Goal: Information Seeking & Learning: Learn about a topic

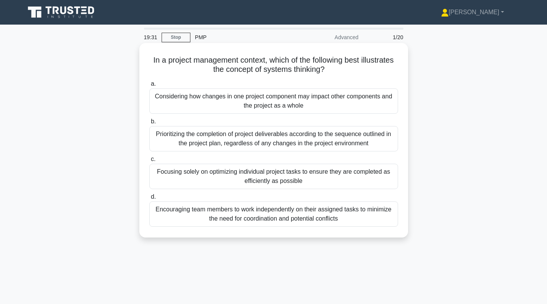
click at [259, 86] on label "a. Considering how changes in one project component may impact other components…" at bounding box center [273, 96] width 249 height 35
click at [149, 86] on input "a. Considering how changes in one project component may impact other components…" at bounding box center [149, 83] width 0 height 5
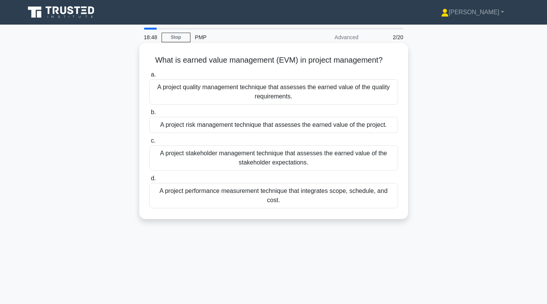
click at [273, 196] on div "A project performance measurement technique that integrates scope, schedule, an…" at bounding box center [273, 195] width 249 height 25
click at [149, 181] on input "d. A project performance measurement technique that integrates scope, schedule,…" at bounding box center [149, 178] width 0 height 5
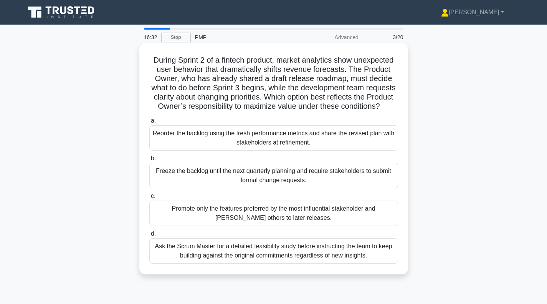
click at [230, 151] on div "Reorder the backlog using the fresh performance metrics and share the revised p…" at bounding box center [273, 137] width 249 height 25
click at [149, 123] on input "a. Reorder the backlog using the fresh performance metrics and share the revise…" at bounding box center [149, 120] width 0 height 5
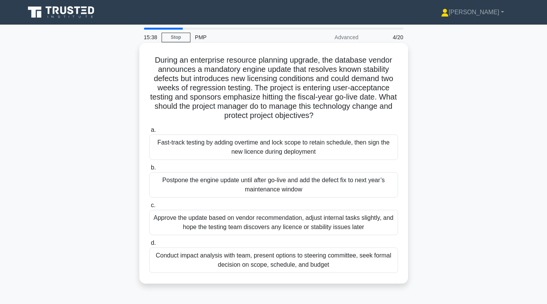
click at [250, 259] on div "Conduct impact analysis with team, present options to steering committee, seek …" at bounding box center [273, 259] width 249 height 25
click at [149, 245] on input "d. Conduct impact analysis with team, present options to steering committee, se…" at bounding box center [149, 242] width 0 height 5
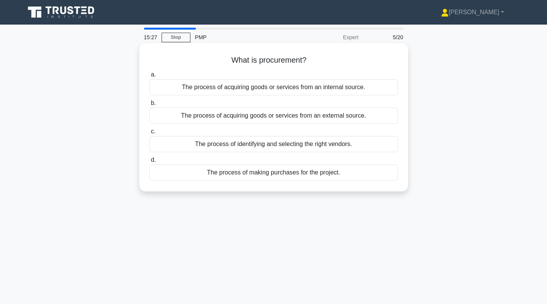
click at [276, 146] on div "The process of identifying and selecting the right vendors." at bounding box center [273, 144] width 249 height 16
click at [149, 134] on input "c. The process of identifying and selecting the right vendors." at bounding box center [149, 131] width 0 height 5
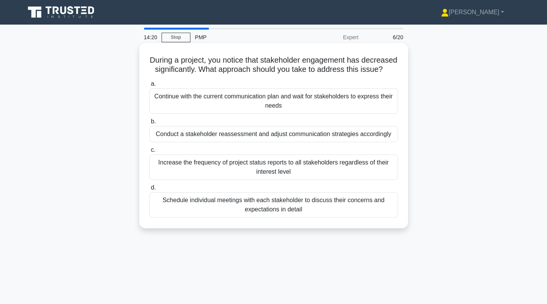
click at [276, 142] on div "Conduct a stakeholder reassessment and adjust communication strategies accordin…" at bounding box center [273, 134] width 249 height 16
click at [149, 124] on input "b. Conduct a stakeholder reassessment and adjust communication strategies accor…" at bounding box center [149, 121] width 0 height 5
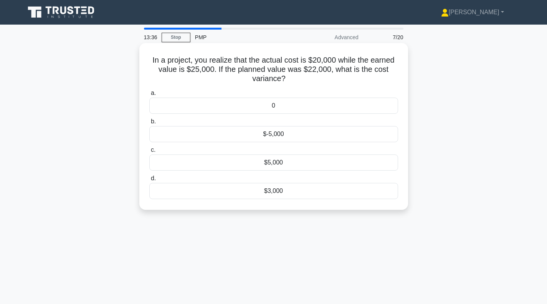
click at [285, 164] on div "$5,000" at bounding box center [273, 162] width 249 height 16
click at [149, 153] on input "c. $5,000" at bounding box center [149, 150] width 0 height 5
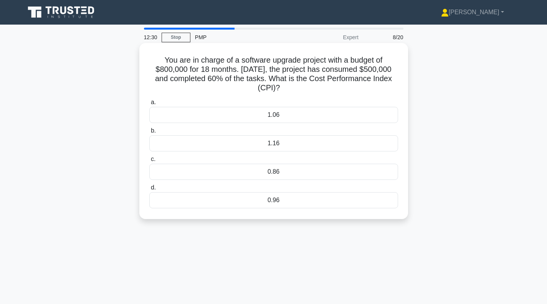
click at [288, 174] on div "0.86" at bounding box center [273, 172] width 249 height 16
click at [149, 162] on input "c. 0.86" at bounding box center [149, 159] width 0 height 5
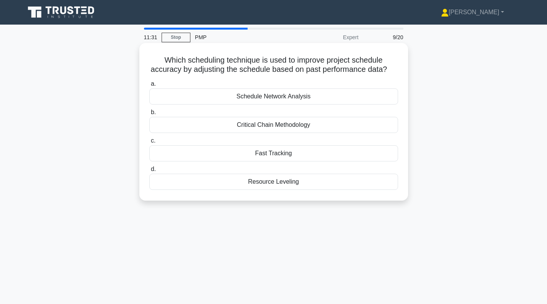
click at [287, 161] on div "Fast Tracking" at bounding box center [273, 153] width 249 height 16
click at [149, 143] on input "c. Fast Tracking" at bounding box center [149, 140] width 0 height 5
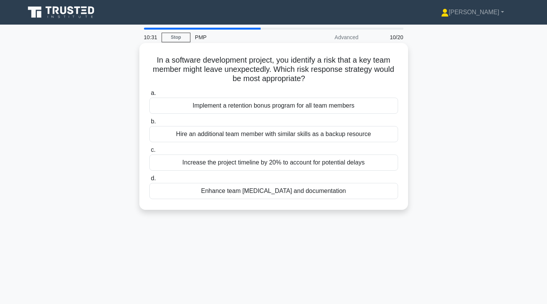
click at [256, 136] on div "Hire an additional team member with similar skills as a backup resource" at bounding box center [273, 134] width 249 height 16
click at [149, 124] on input "b. Hire an additional team member with similar skills as a backup resource" at bounding box center [149, 121] width 0 height 5
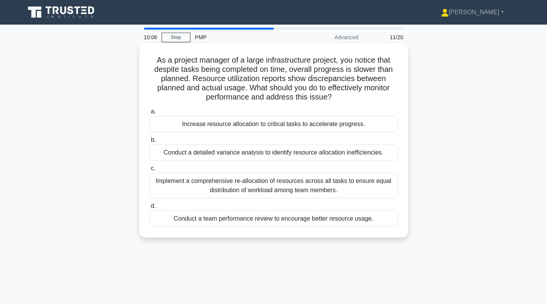
click at [268, 157] on div "Conduct a detailed variance analysis to identify resource allocation inefficien…" at bounding box center [273, 152] width 249 height 16
click at [149, 143] on input "b. Conduct a detailed variance analysis to identify resource allocation ineffic…" at bounding box center [149, 140] width 0 height 5
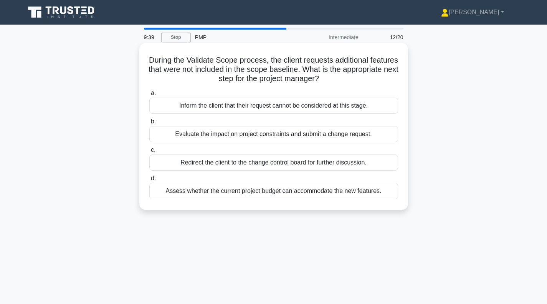
click at [251, 135] on div "Evaluate the impact on project constraints and submit a change request." at bounding box center [273, 134] width 249 height 16
click at [149, 124] on input "b. Evaluate the impact on project constraints and submit a change request." at bounding box center [149, 121] width 0 height 5
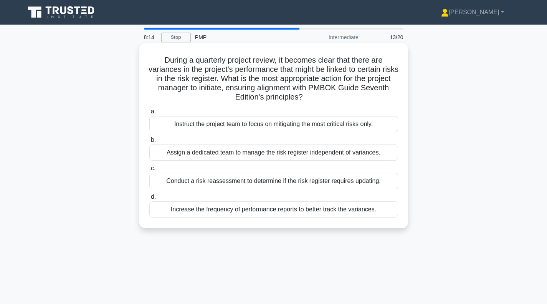
click at [259, 184] on div "Conduct a risk reassessment to determine if the risk register requires updating." at bounding box center [273, 181] width 249 height 16
click at [149, 171] on input "c. Conduct a risk reassessment to determine if the risk register requires updat…" at bounding box center [149, 168] width 0 height 5
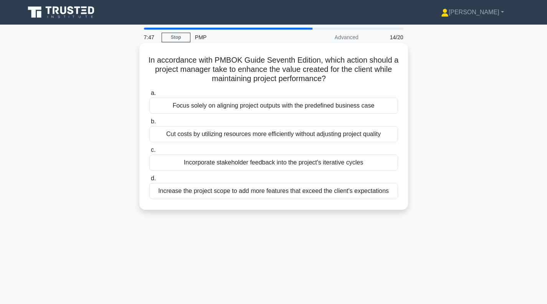
click at [274, 163] on div "Incorporate stakeholder feedback into the project's iterative cycles" at bounding box center [273, 162] width 249 height 16
click at [149, 153] on input "c. Incorporate stakeholder feedback into the project's iterative cycles" at bounding box center [149, 150] width 0 height 5
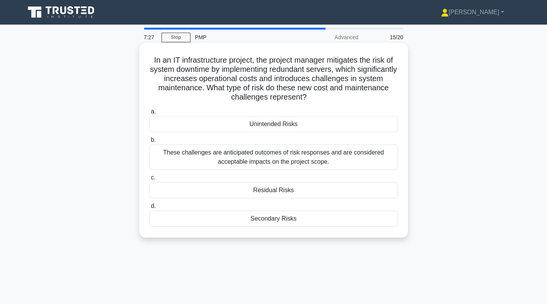
click at [280, 193] on div "Residual Risks" at bounding box center [273, 190] width 249 height 16
click at [149, 180] on input "c. Residual Risks" at bounding box center [149, 177] width 0 height 5
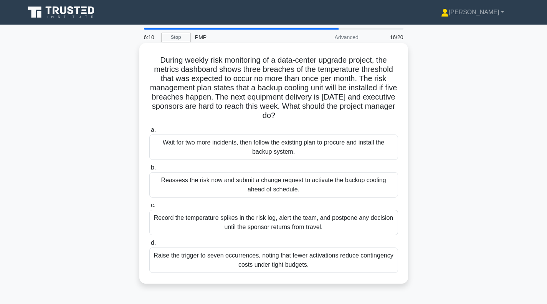
click at [222, 147] on div "Wait for two more incidents, then follow the existing plan to procure and insta…" at bounding box center [273, 146] width 249 height 25
click at [149, 133] on input "a. Wait for two more incidents, then follow the existing plan to procure and in…" at bounding box center [149, 130] width 0 height 5
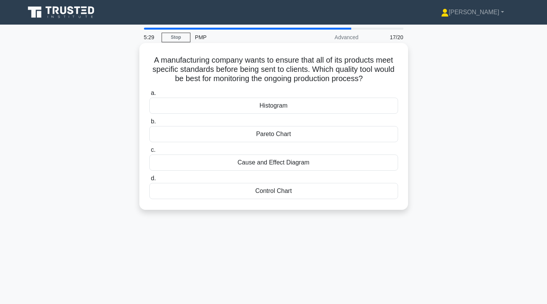
click at [279, 192] on div "Control Chart" at bounding box center [273, 191] width 249 height 16
click at [149, 181] on input "d. Control Chart" at bounding box center [149, 178] width 0 height 5
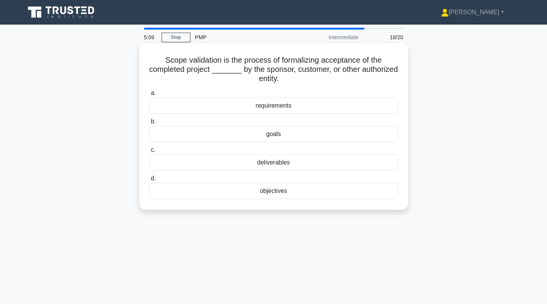
click at [274, 162] on div "deliverables" at bounding box center [273, 162] width 249 height 16
click at [149, 153] on input "c. deliverables" at bounding box center [149, 150] width 0 height 5
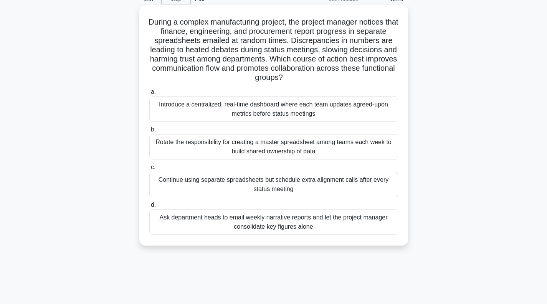
scroll to position [38, 0]
click at [269, 110] on div "Introduce a centralized, real-time dashboard where each team updates agreed-upo…" at bounding box center [273, 108] width 249 height 25
click at [149, 94] on input "a. Introduce a centralized, real-time dashboard where each team updates agreed-…" at bounding box center [149, 91] width 0 height 5
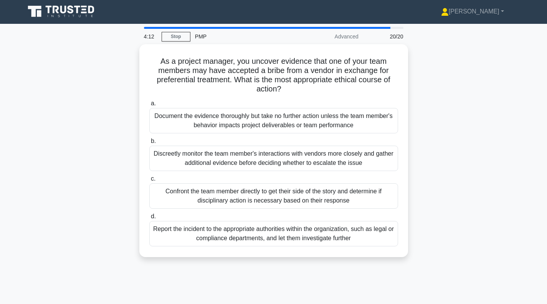
scroll to position [0, 0]
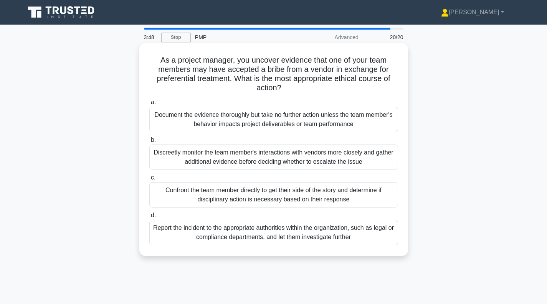
click at [278, 230] on div "Report the incident to the appropriate authorities within the organization, suc…" at bounding box center [273, 232] width 249 height 25
click at [149, 218] on input "d. Report the incident to the appropriate authorities within the organization, …" at bounding box center [149, 215] width 0 height 5
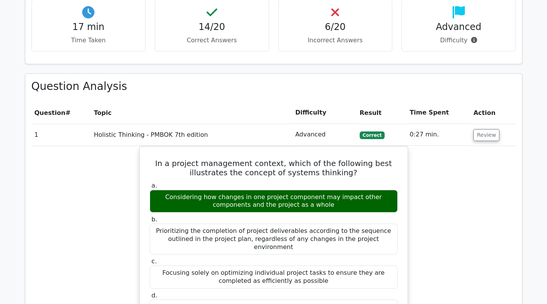
scroll to position [538, 0]
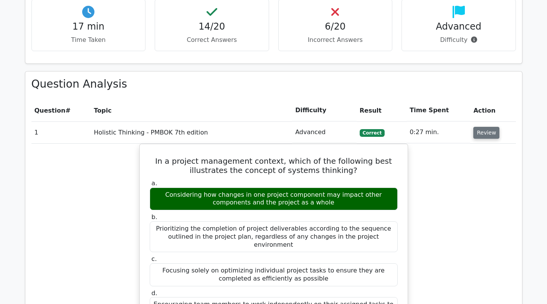
click at [488, 134] on button "Review" at bounding box center [487, 133] width 26 height 12
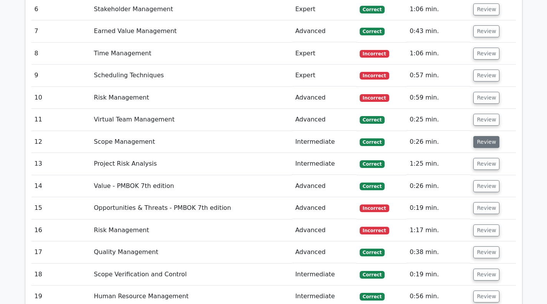
scroll to position [733, 0]
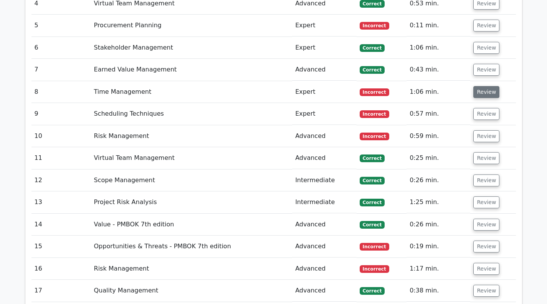
click at [481, 94] on button "Review" at bounding box center [487, 92] width 26 height 12
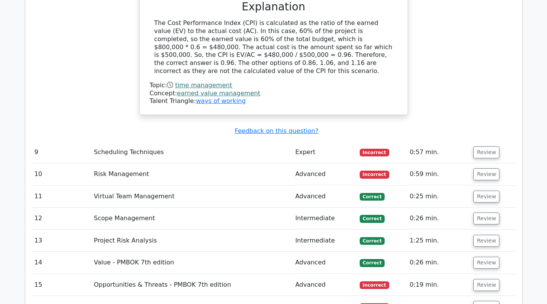
scroll to position [1002, 0]
click at [488, 146] on button "Review" at bounding box center [487, 152] width 26 height 12
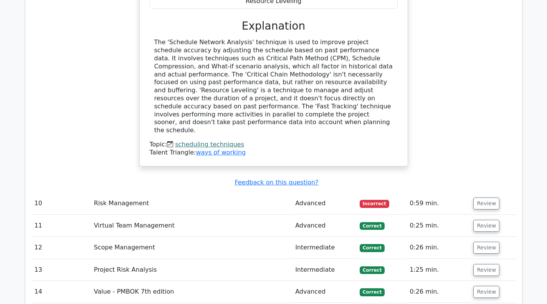
scroll to position [1348, 0]
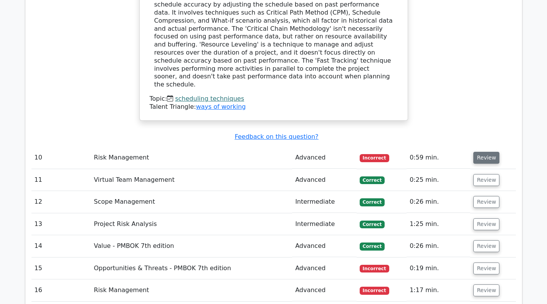
click at [478, 152] on button "Review" at bounding box center [487, 158] width 26 height 12
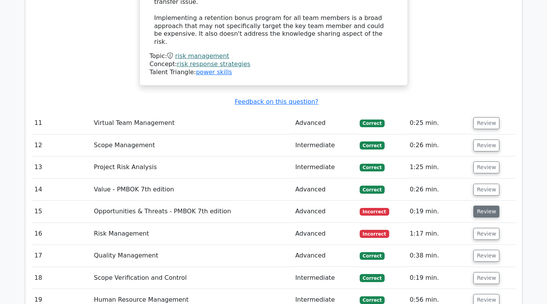
scroll to position [1885, 0]
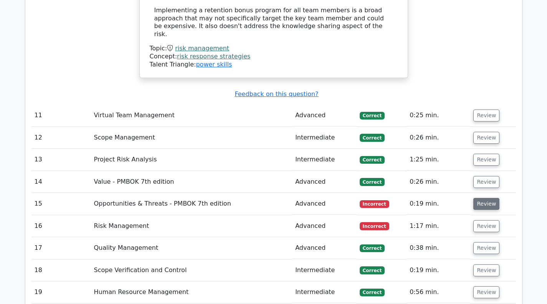
click at [487, 198] on button "Review" at bounding box center [487, 204] width 26 height 12
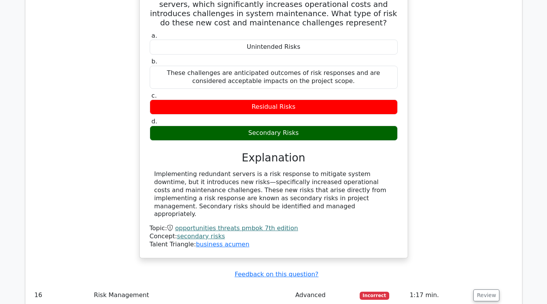
scroll to position [2193, 0]
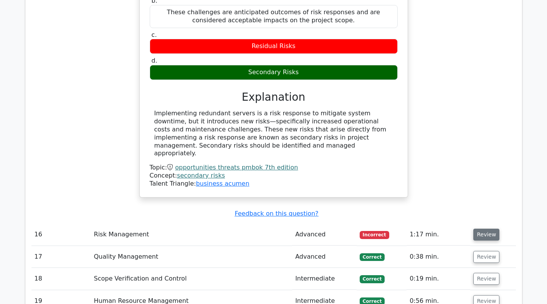
click at [484, 229] on button "Review" at bounding box center [487, 235] width 26 height 12
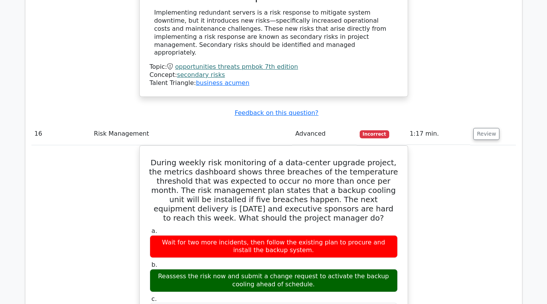
scroll to position [2308, 0]
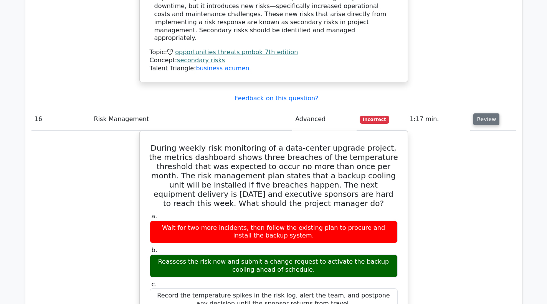
click at [487, 113] on button "Review" at bounding box center [487, 119] width 26 height 12
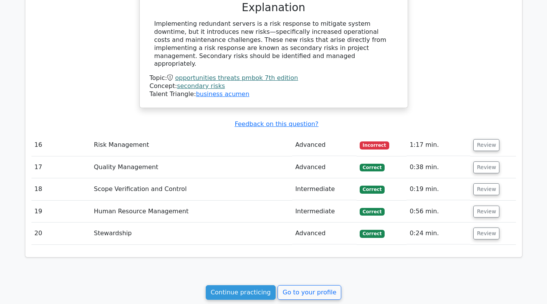
scroll to position [2269, 0]
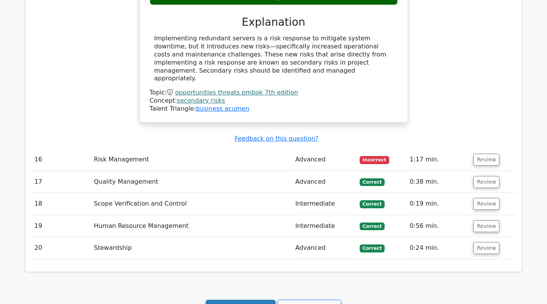
click at [230, 300] on link "Continue practicing" at bounding box center [241, 307] width 70 height 15
